Goal: Transaction & Acquisition: Purchase product/service

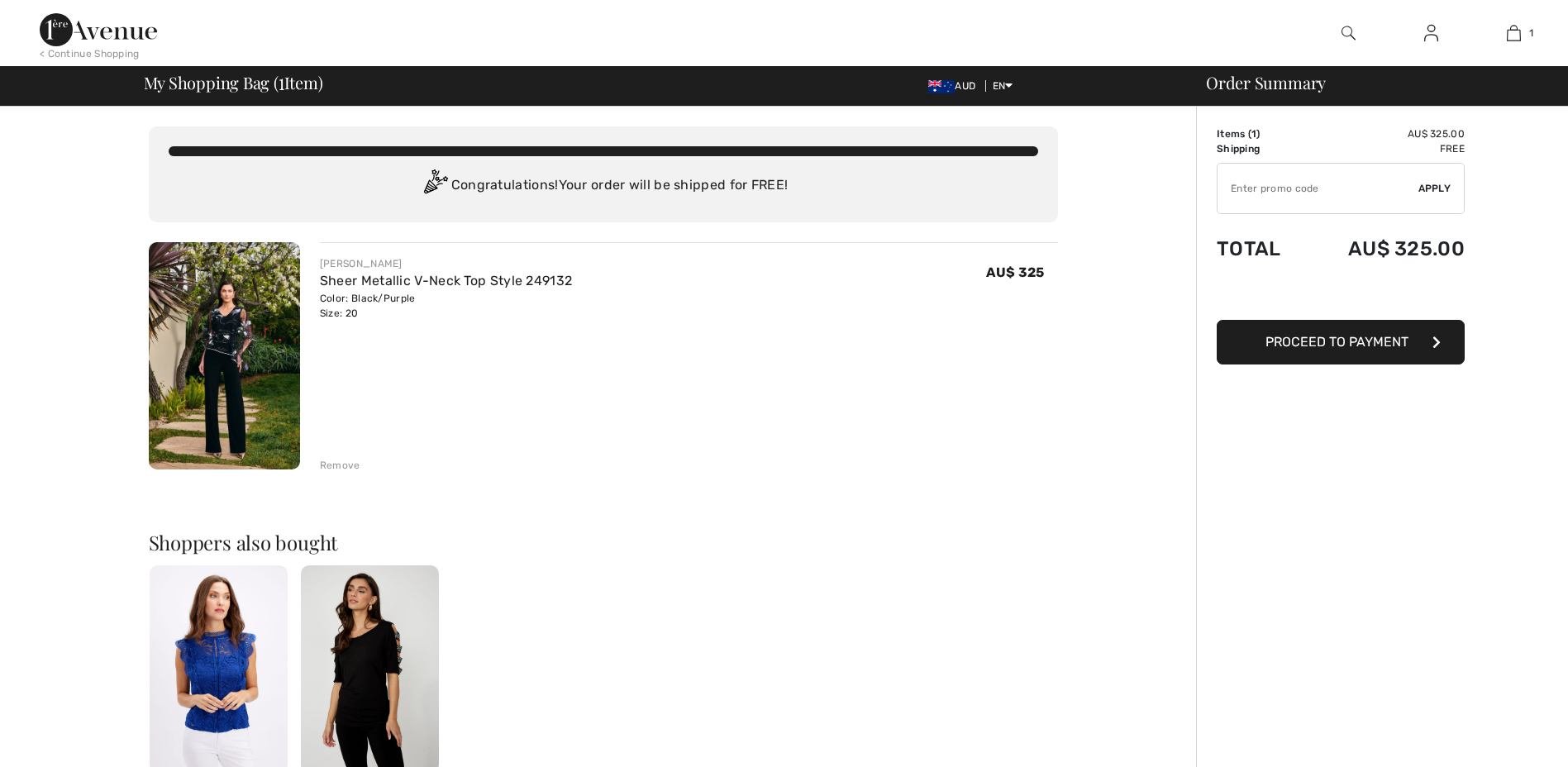
click at [280, 306] on img at bounding box center [224, 355] width 151 height 227
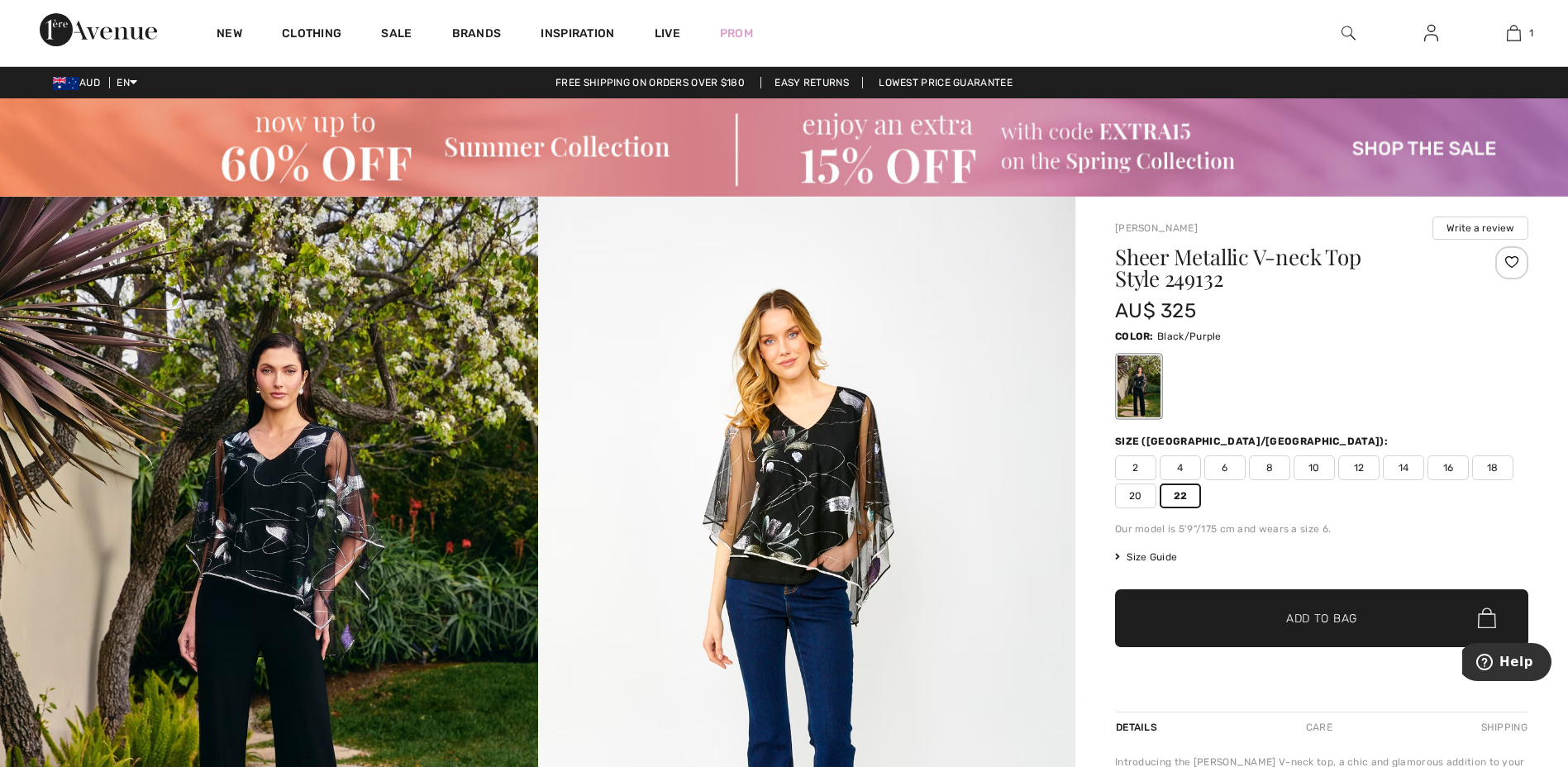
click at [1286, 621] on span "Add to Bag" at bounding box center [1321, 618] width 71 height 18
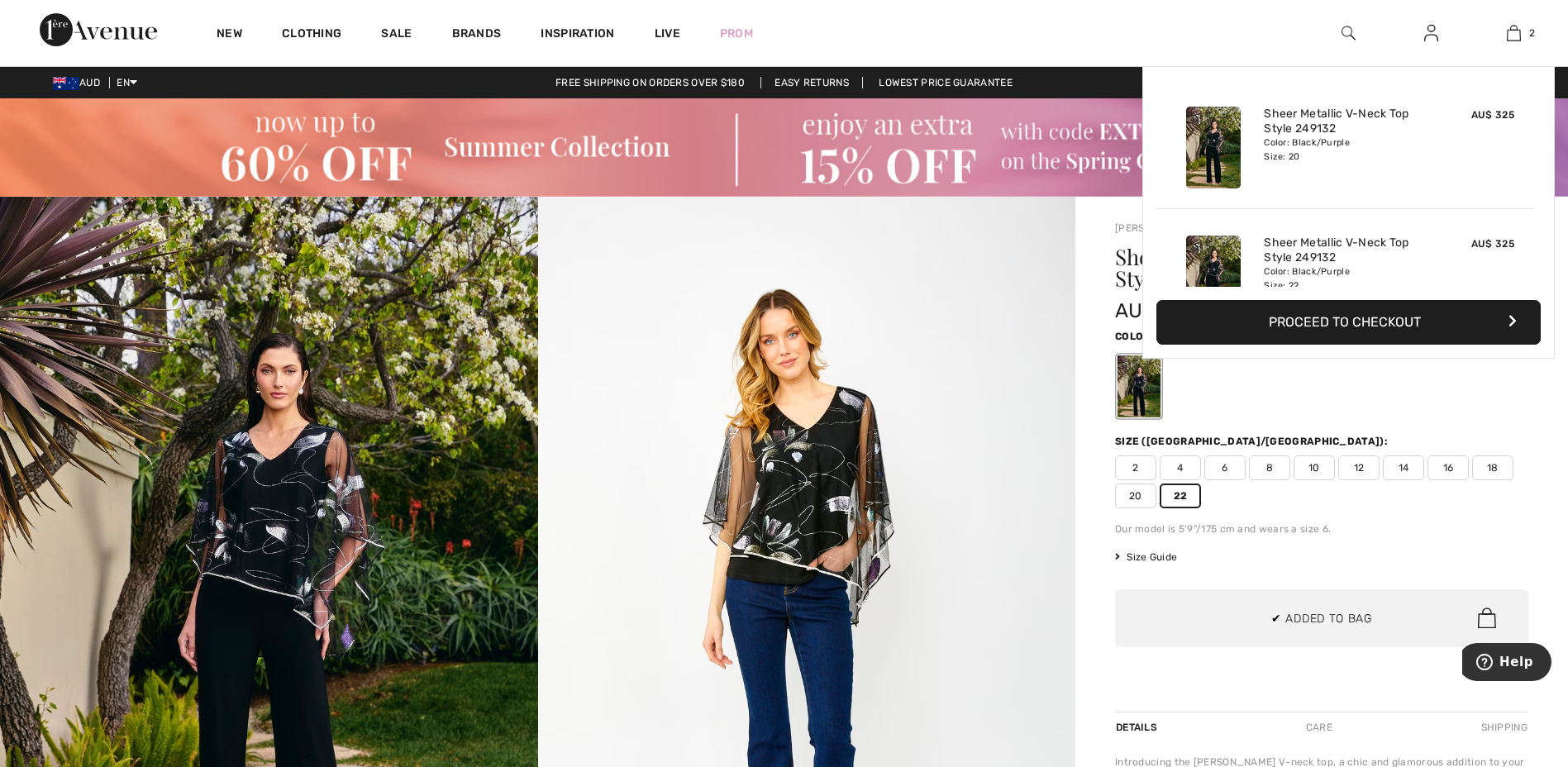
scroll to position [51, 0]
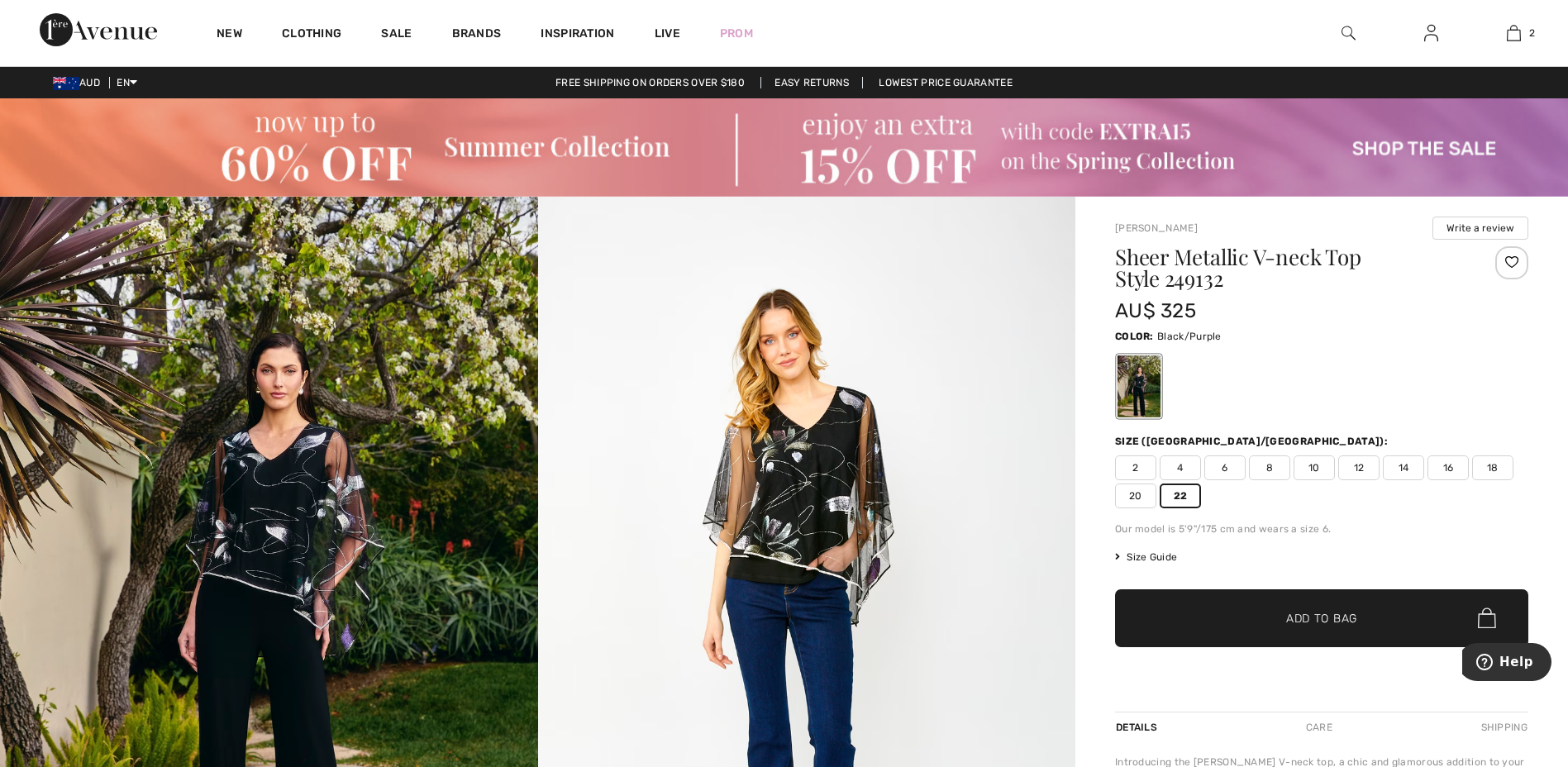
click at [1350, 324] on div "AU$ 325" at bounding box center [1287, 311] width 345 height 30
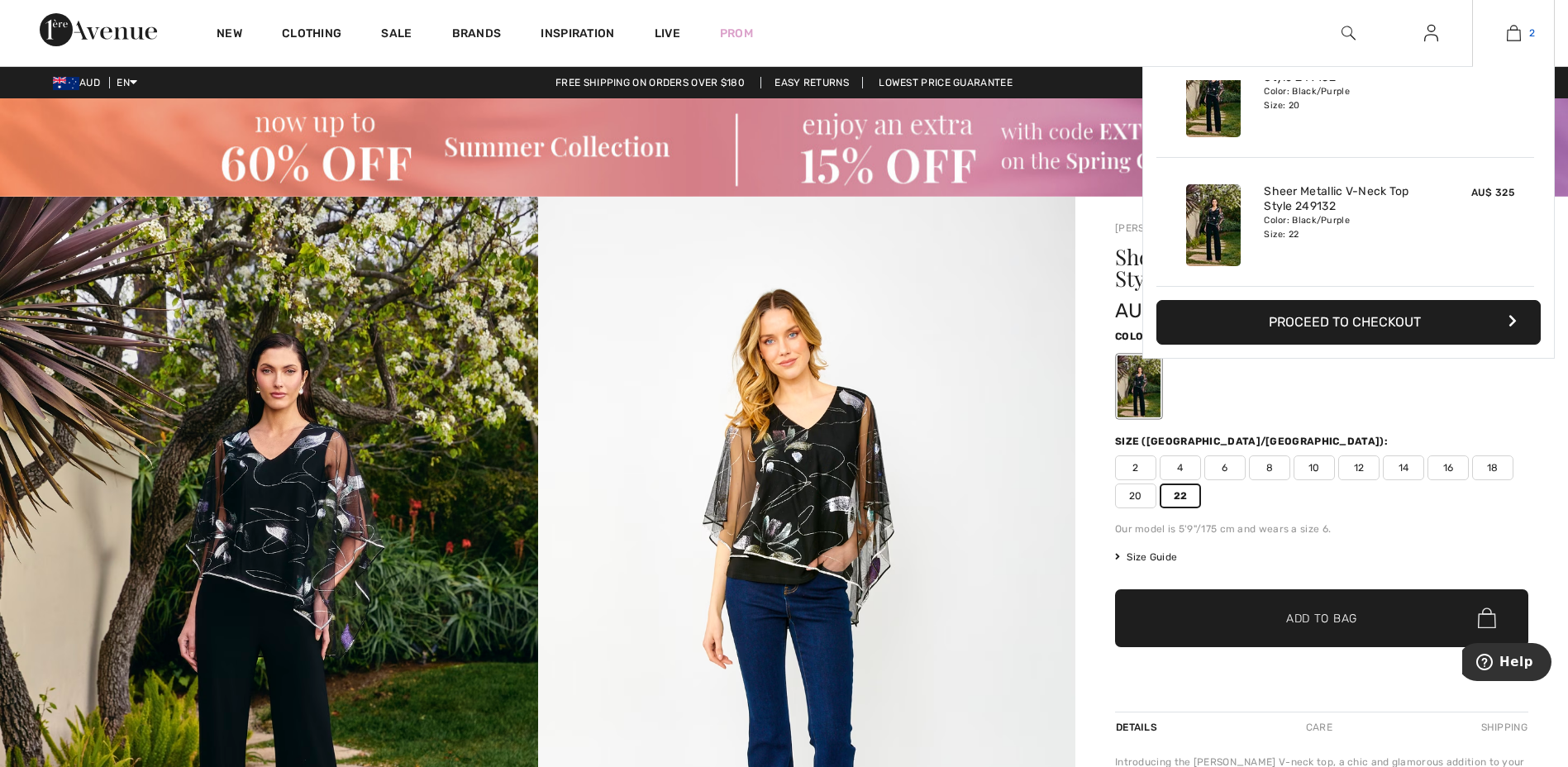
click at [1519, 33] on img at bounding box center [1514, 33] width 14 height 20
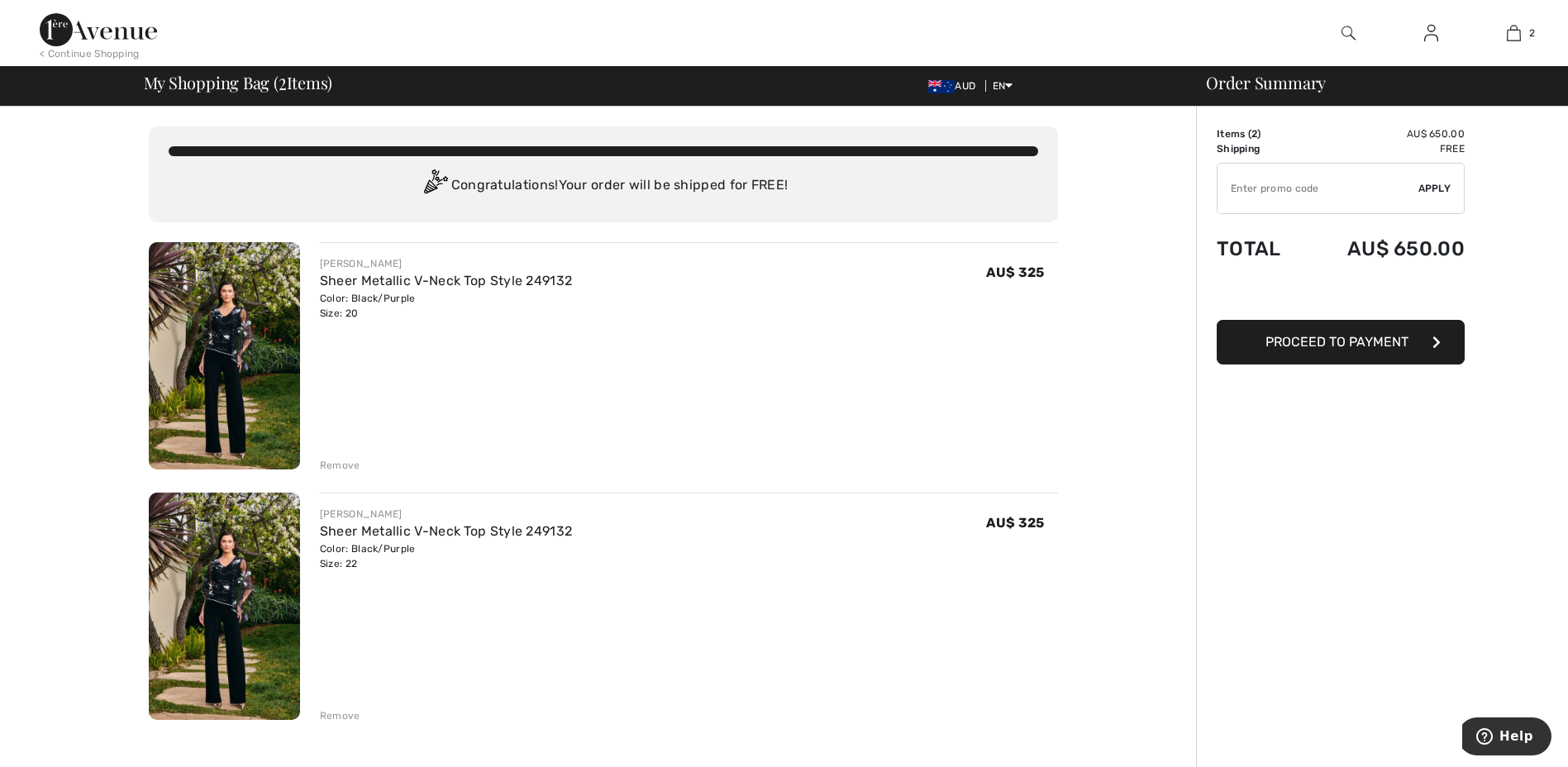
click at [331, 463] on div "Remove" at bounding box center [340, 465] width 40 height 15
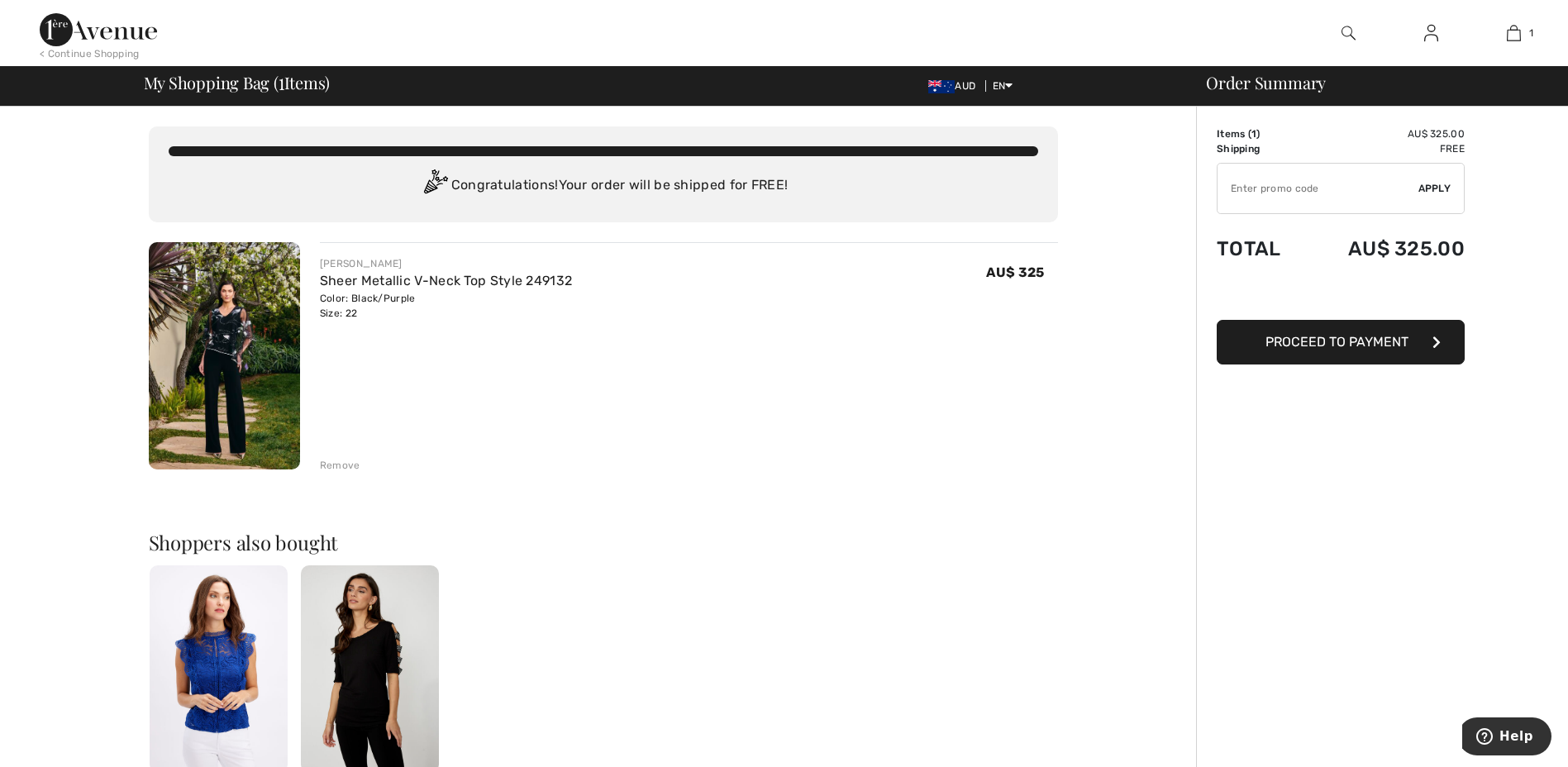
click at [1314, 348] on span "Proceed to Payment" at bounding box center [1336, 342] width 143 height 16
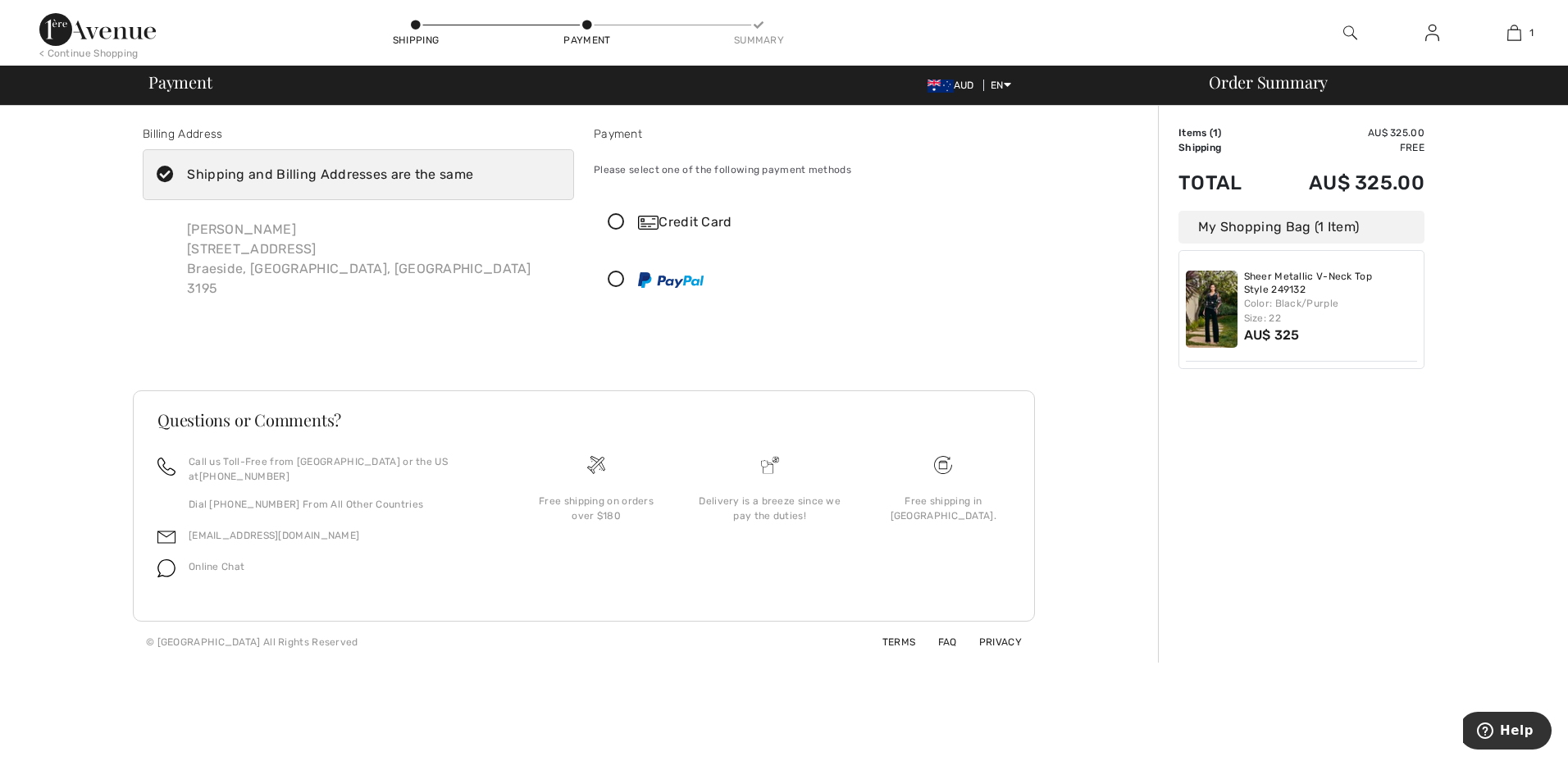
click at [614, 223] on icon at bounding box center [616, 222] width 43 height 18
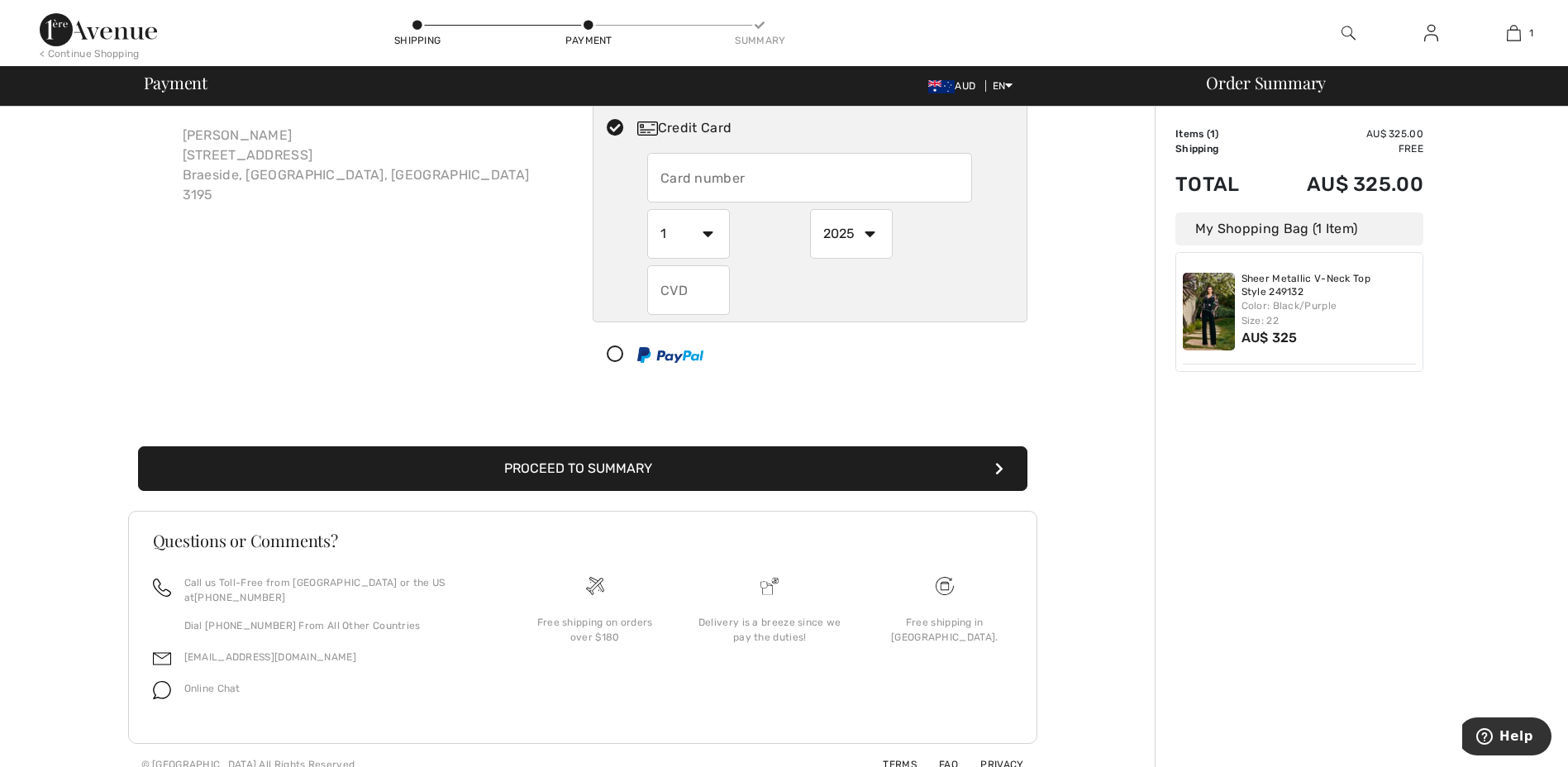
scroll to position [99, 0]
